Goal: Information Seeking & Learning: Find specific fact

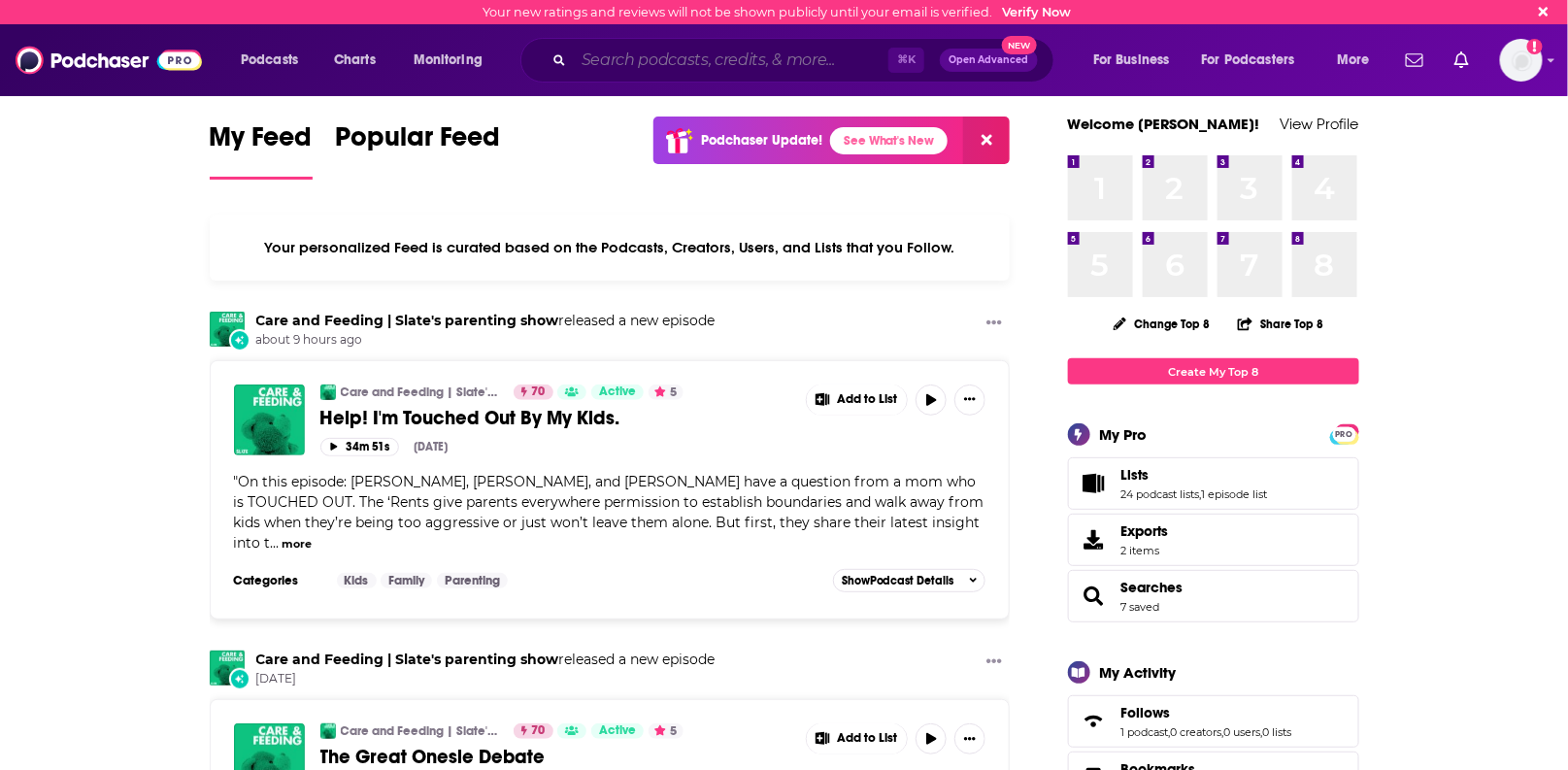
click at [727, 67] on input "Search podcasts, credits, & more..." at bounding box center [731, 60] width 315 height 32
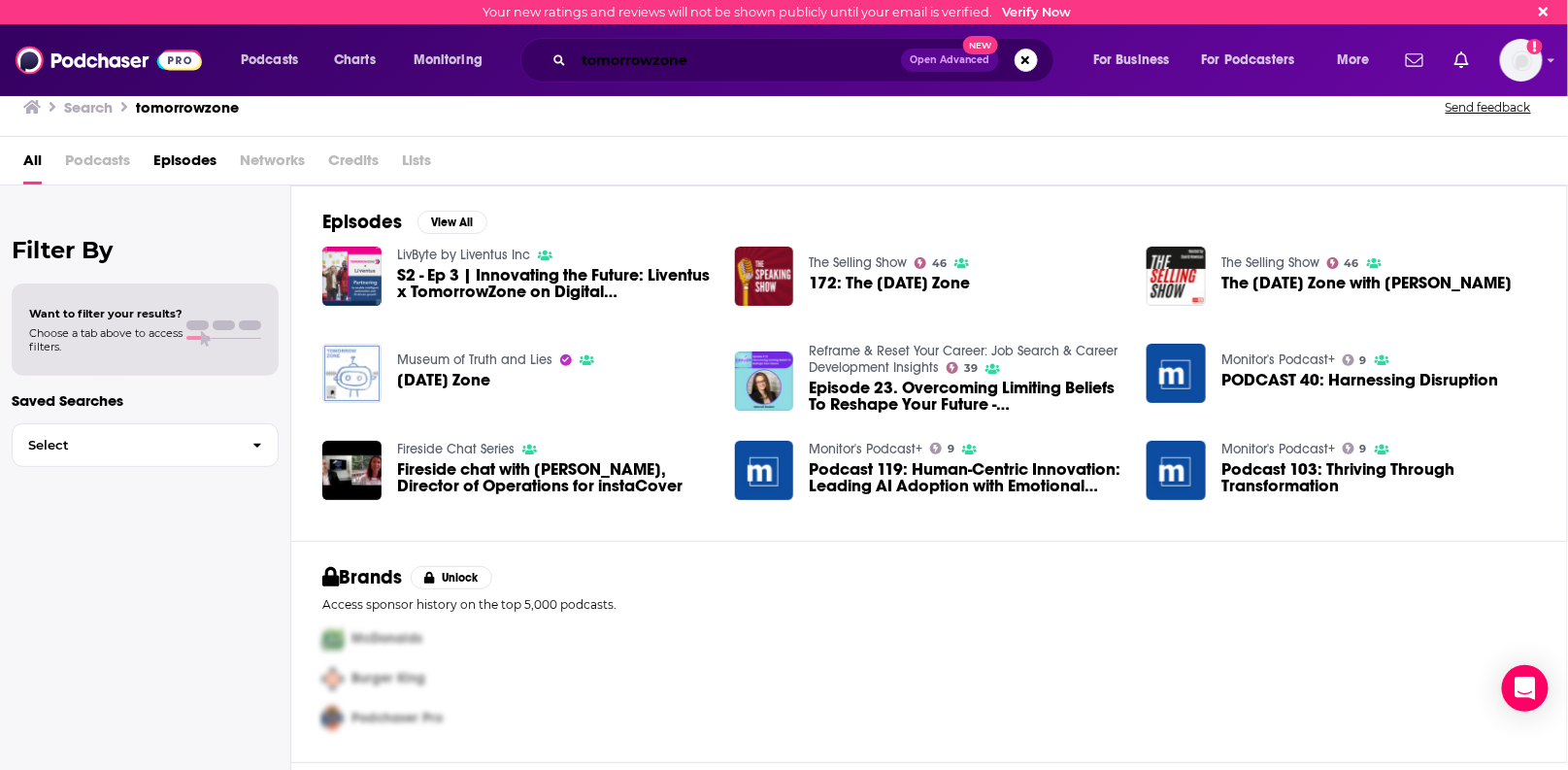
click at [728, 66] on input "tomorrowzone" at bounding box center [737, 60] width 327 height 32
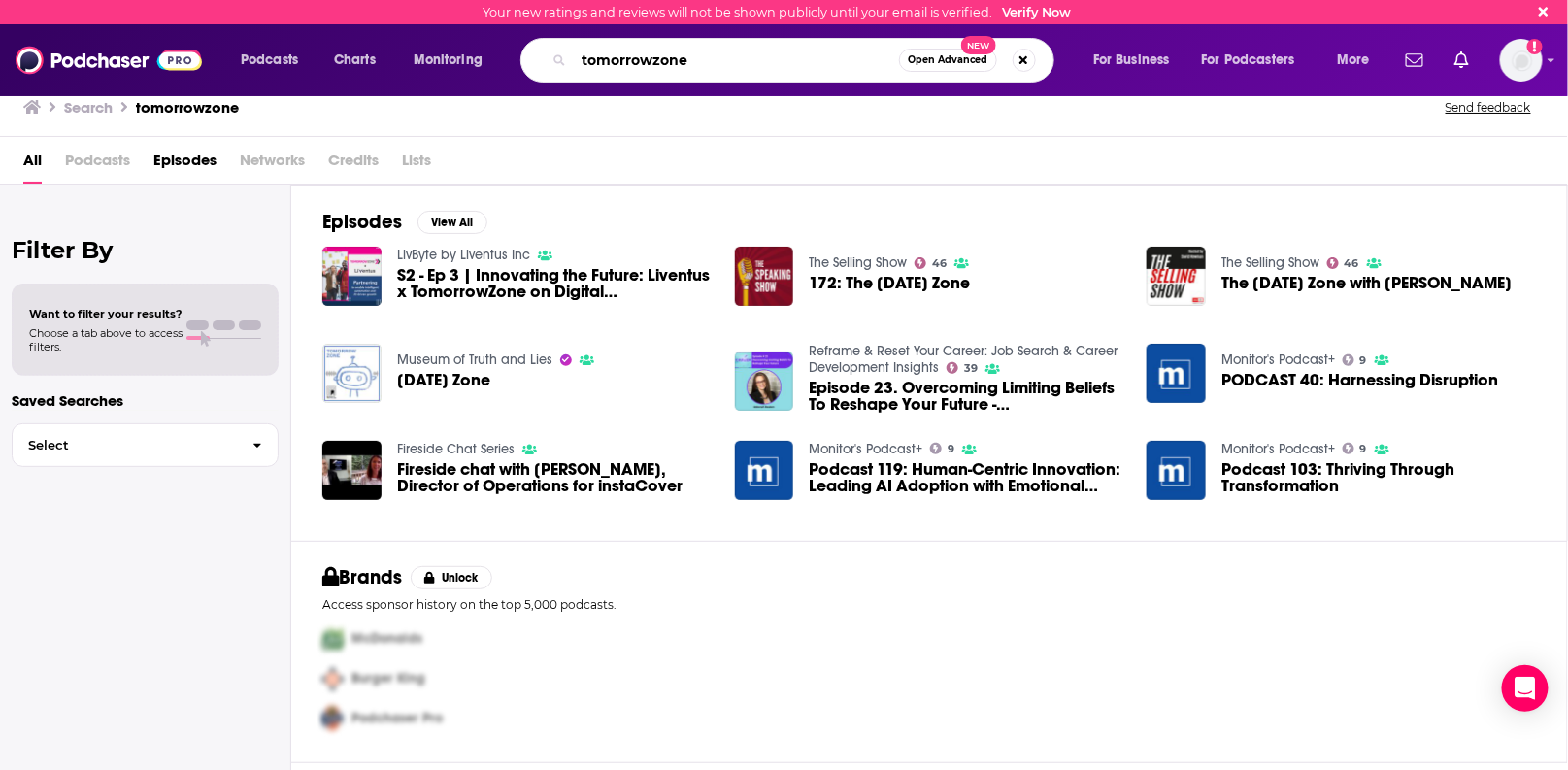
drag, startPoint x: 714, startPoint y: 73, endPoint x: 412, endPoint y: 68, distance: 302.0
click at [412, 68] on div "Podcasts Charts Monitoring tomorrowzone Open Advanced New For Business For Podc…" at bounding box center [808, 59] width 1161 height 44
click at [641, 48] on input "tomorrowzone" at bounding box center [736, 60] width 325 height 32
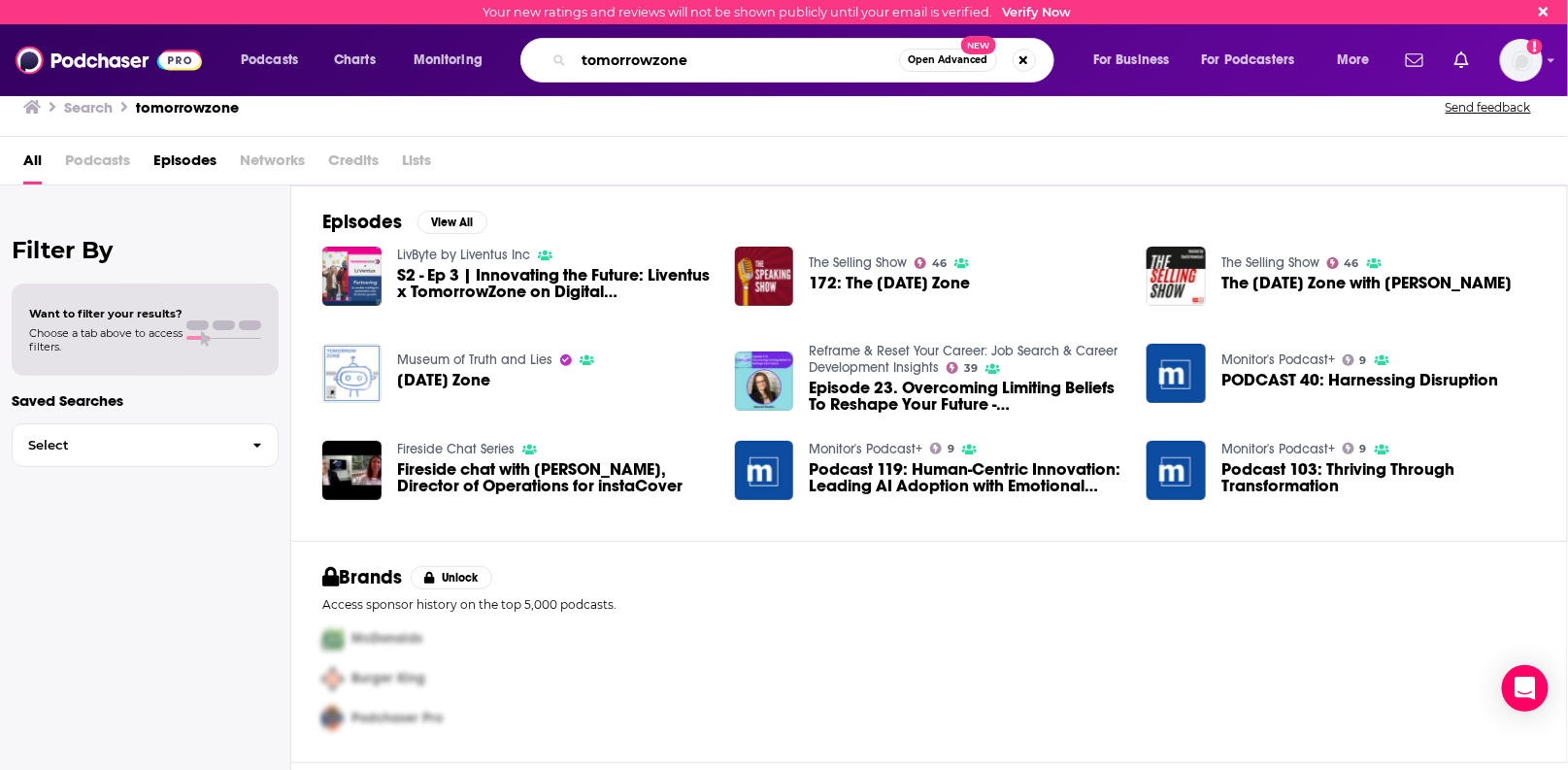
paste input "TomorrowZone Catalyst"
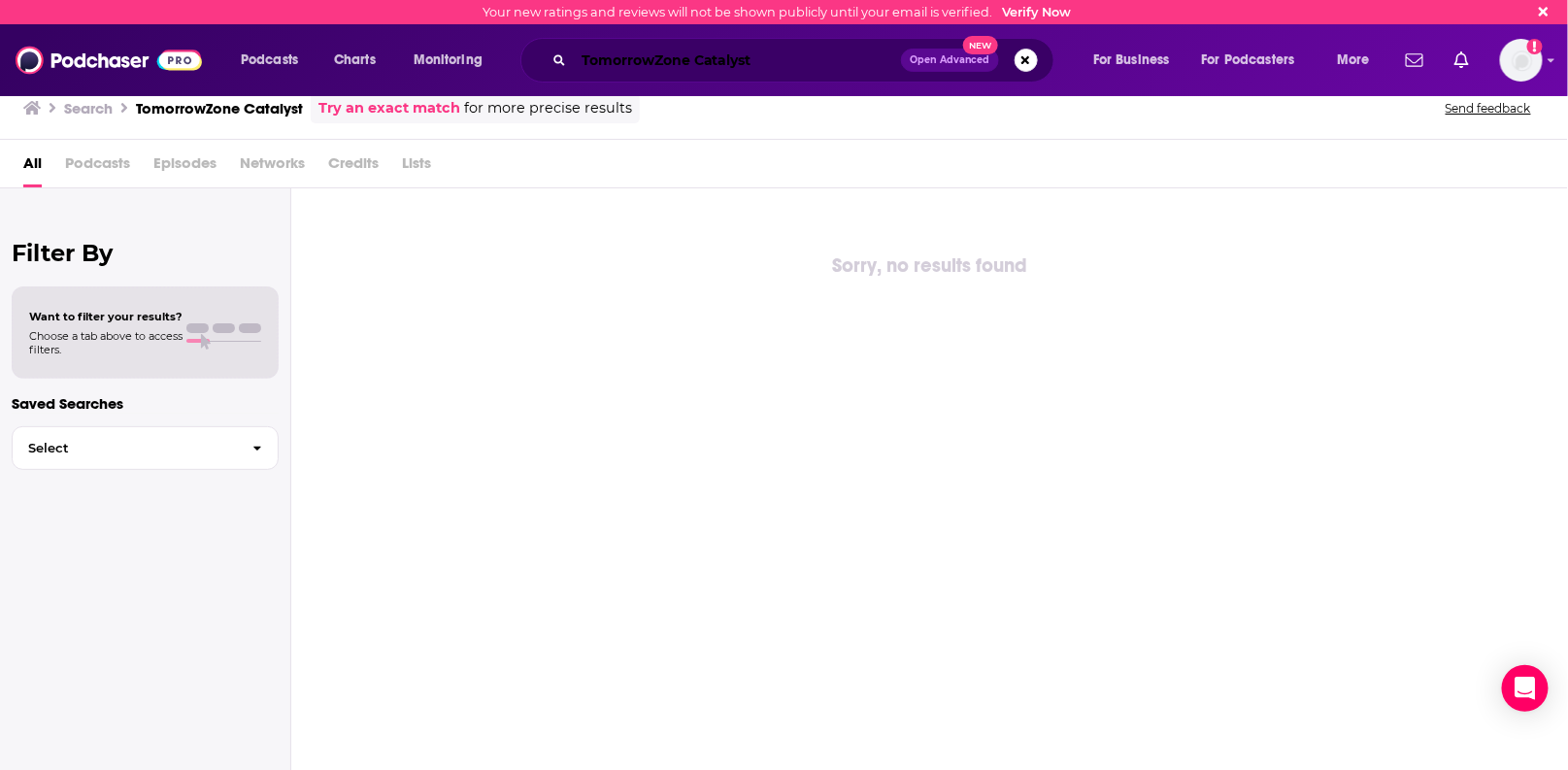
click at [769, 67] on input "TomorrowZone Catalyst" at bounding box center [737, 60] width 327 height 32
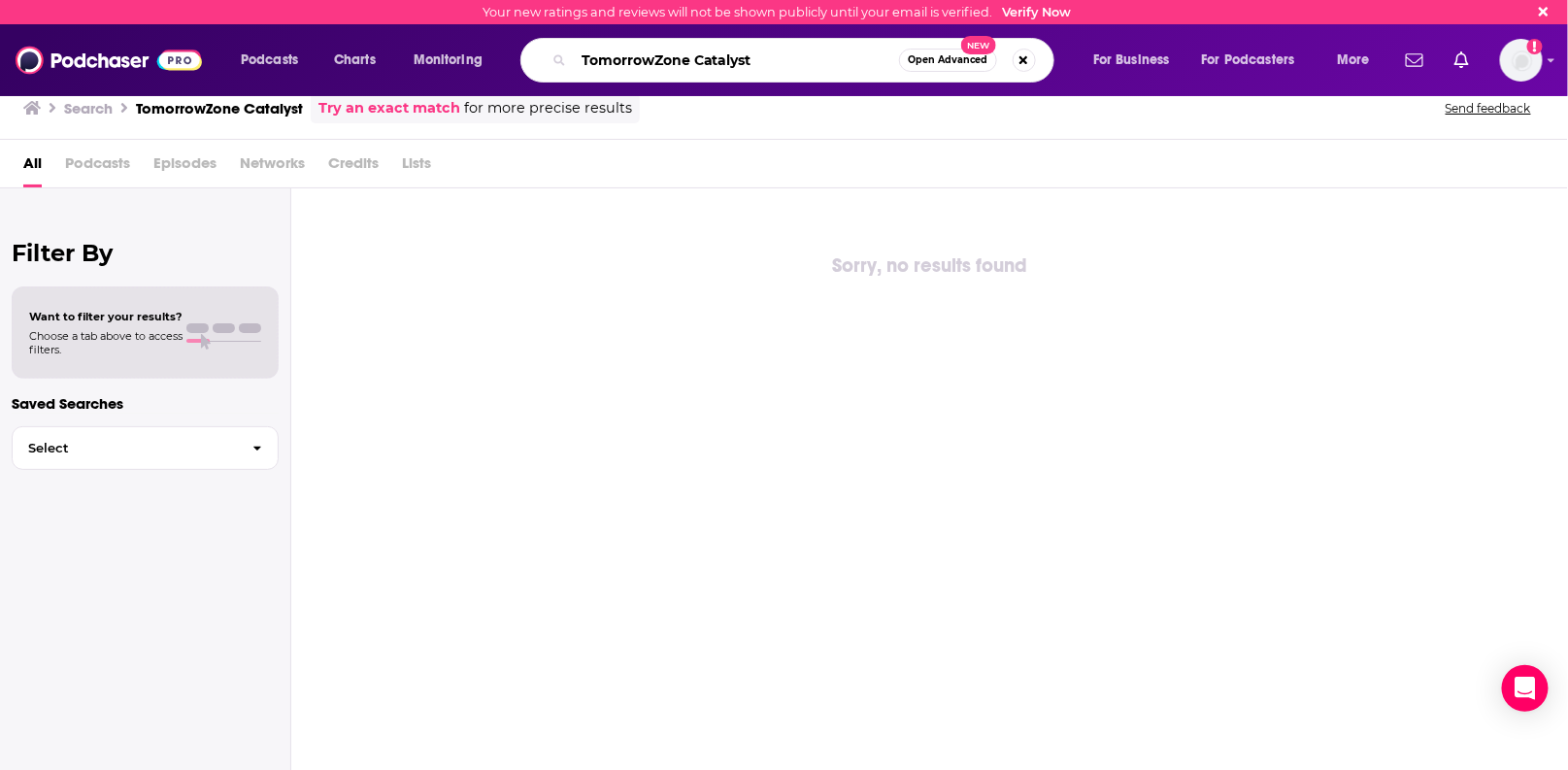
type input "TomorrowZone Catalyst"
